Goal: Information Seeking & Learning: Check status

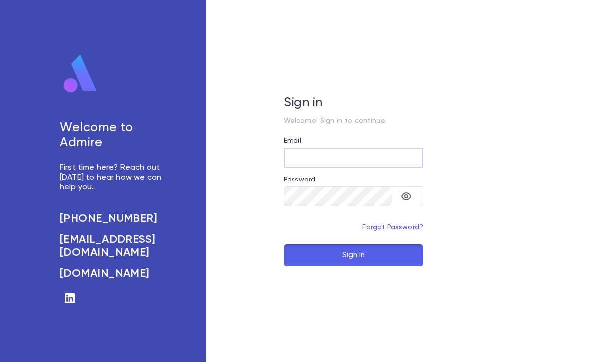
click at [351, 259] on button "Sign In" at bounding box center [353, 255] width 140 height 22
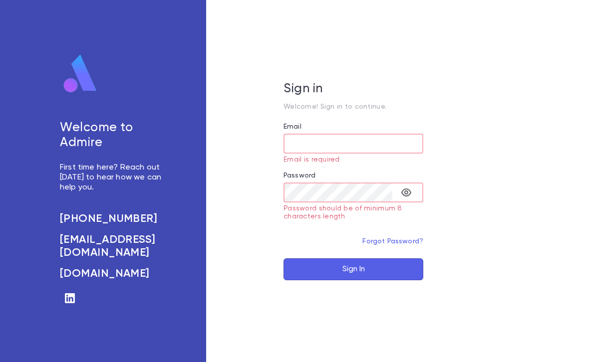
click at [339, 141] on input "Email" at bounding box center [353, 143] width 140 height 19
type input "**********"
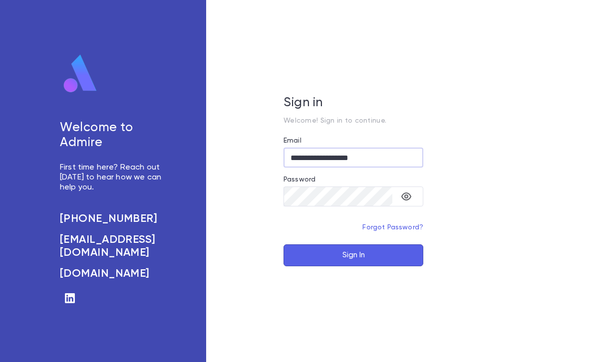
click at [354, 251] on button "Sign In" at bounding box center [353, 255] width 140 height 22
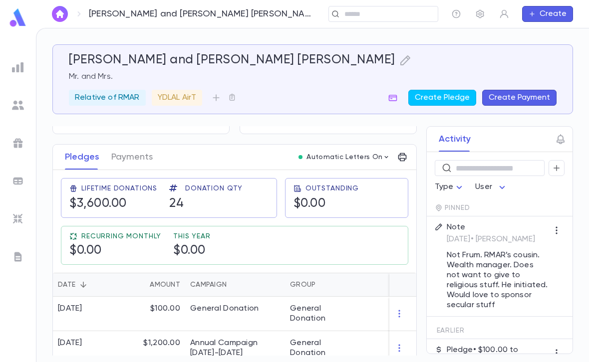
scroll to position [106, 0]
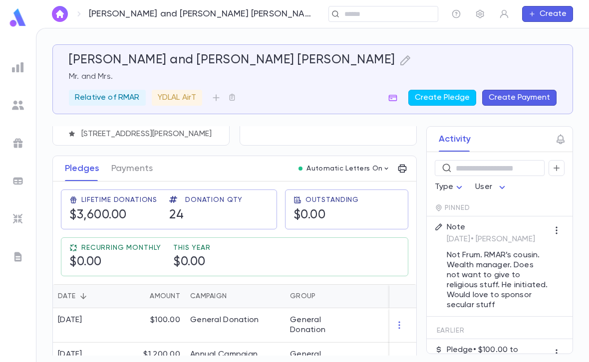
click at [115, 165] on button "Payments" at bounding box center [131, 168] width 41 height 25
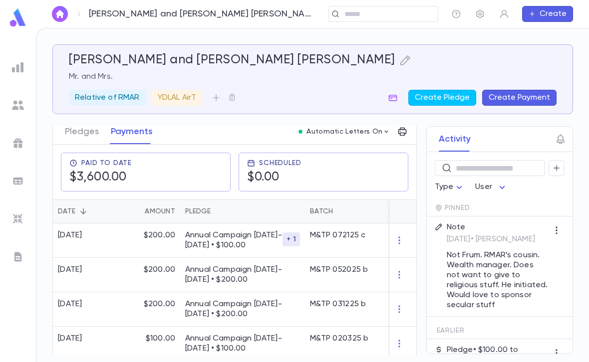
scroll to position [102, 0]
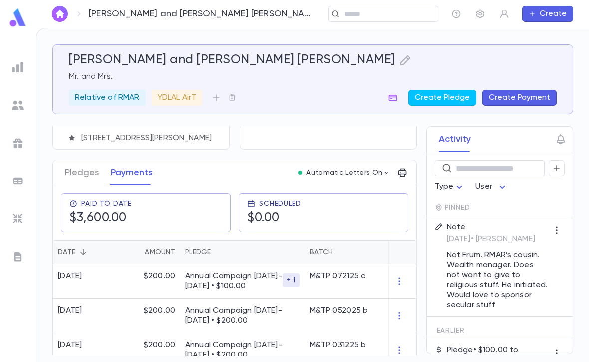
click at [67, 171] on button "Pledges" at bounding box center [82, 172] width 34 height 25
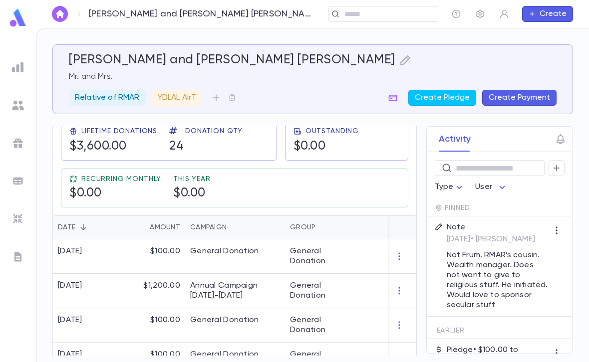
scroll to position [179, 0]
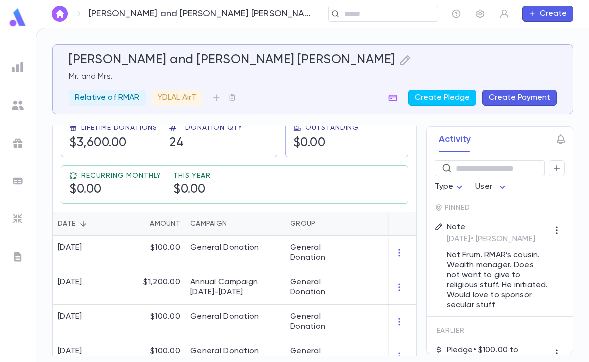
click at [124, 288] on div "$1,200.00" at bounding box center [152, 287] width 65 height 34
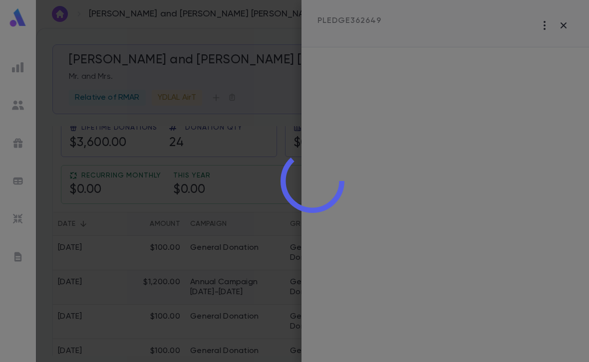
click at [130, 289] on div at bounding box center [312, 181] width 553 height 362
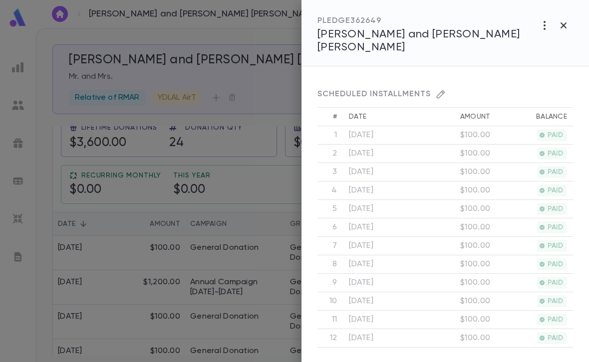
scroll to position [264, 0]
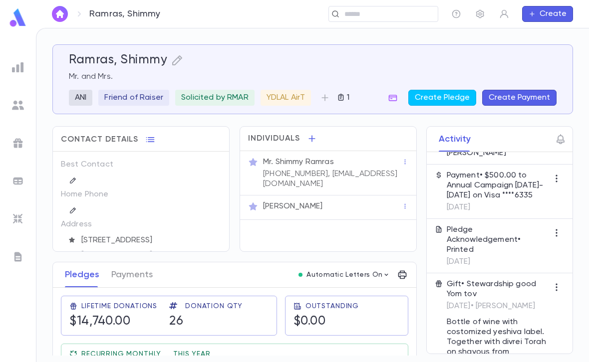
scroll to position [203, 0]
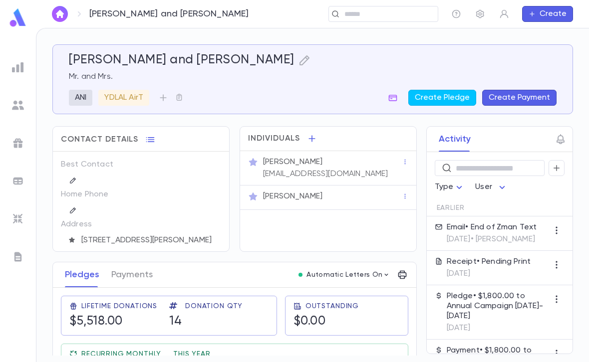
scroll to position [-1, 0]
